Goal: Information Seeking & Learning: Learn about a topic

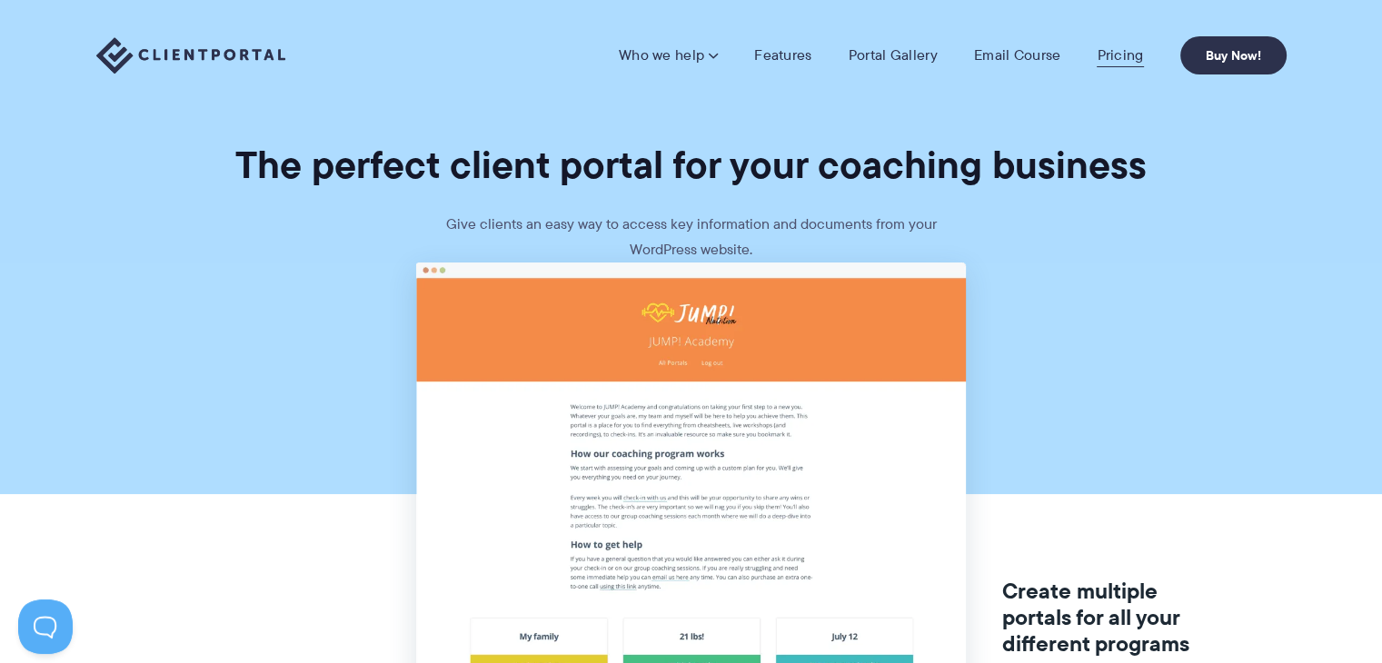
click at [1125, 58] on link "Pricing" at bounding box center [1119, 55] width 46 height 18
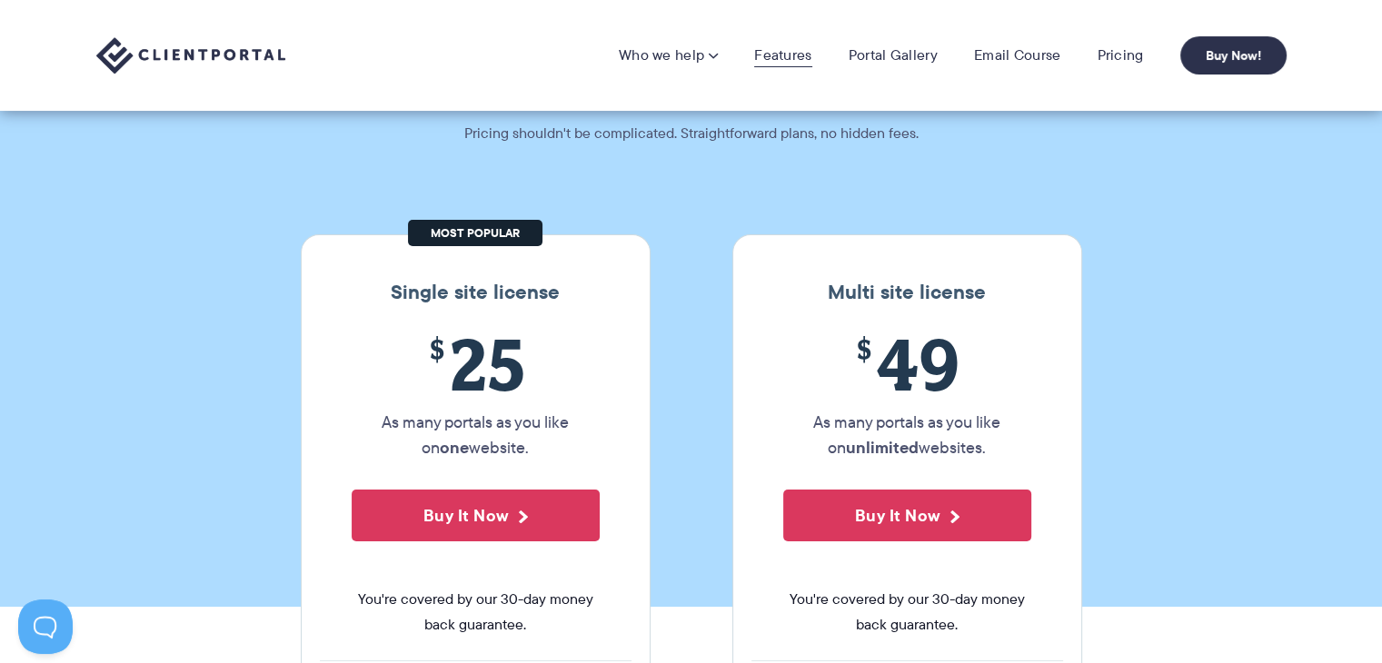
click at [788, 55] on link "Features" at bounding box center [782, 55] width 57 height 18
